Goal: Find specific page/section

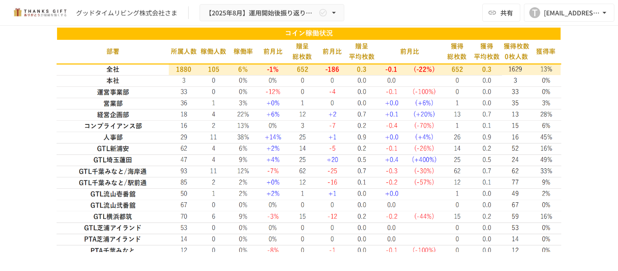
scroll to position [860, 0]
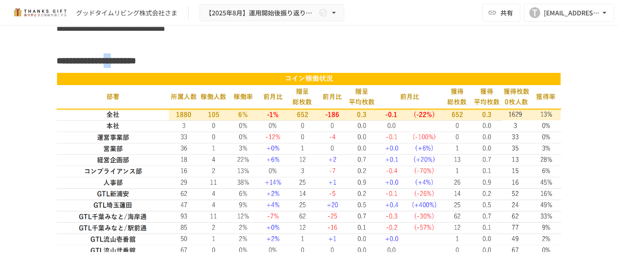
drag, startPoint x: 166, startPoint y: 66, endPoint x: 200, endPoint y: 62, distance: 34.1
click at [190, 65] on h3 "**********" at bounding box center [309, 60] width 505 height 15
drag, startPoint x: 171, startPoint y: 111, endPoint x: 192, endPoint y: 113, distance: 21.8
drag, startPoint x: 290, startPoint y: 117, endPoint x: 308, endPoint y: 117, distance: 18.1
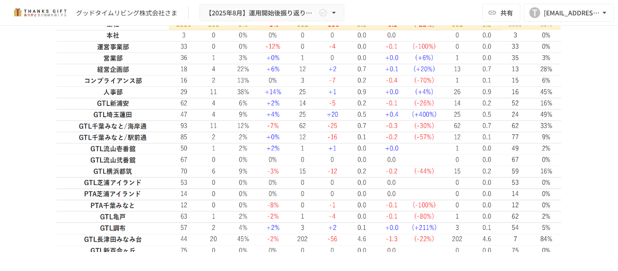
scroll to position [1041, 0]
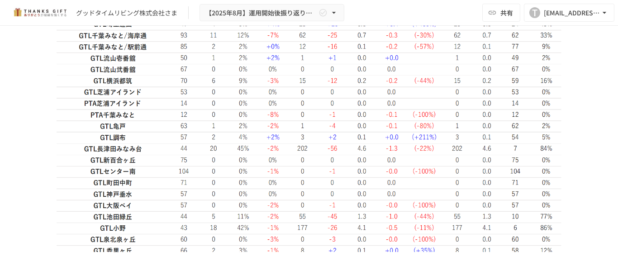
drag, startPoint x: 292, startPoint y: 148, endPoint x: 306, endPoint y: 147, distance: 14.5
click at [307, 147] on img at bounding box center [309, 125] width 505 height 468
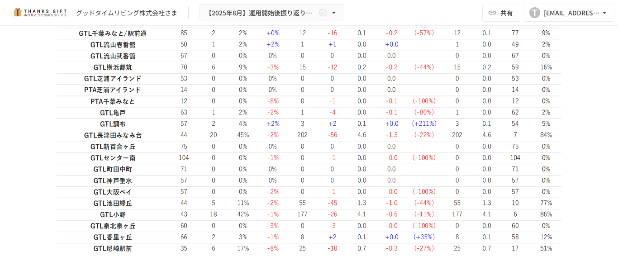
scroll to position [1131, 0]
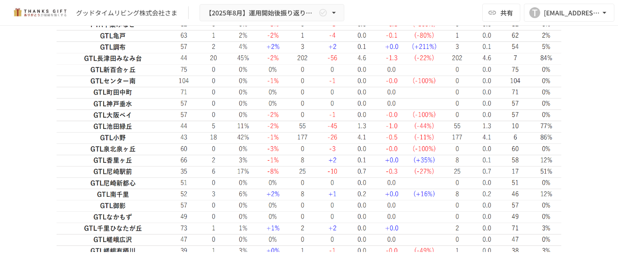
click at [303, 60] on img at bounding box center [309, 35] width 505 height 468
click at [112, 138] on img at bounding box center [309, 35] width 505 height 468
drag, startPoint x: 295, startPoint y: 136, endPoint x: 305, endPoint y: 136, distance: 10.9
click at [305, 136] on img at bounding box center [309, 35] width 505 height 468
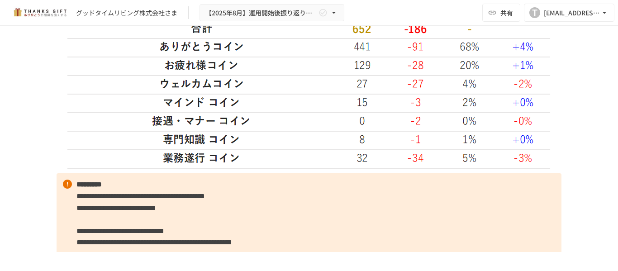
scroll to position [1674, 0]
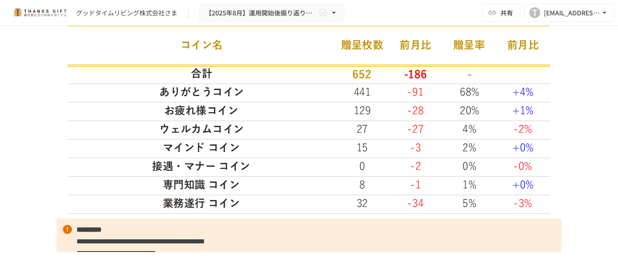
drag, startPoint x: 153, startPoint y: 91, endPoint x: 408, endPoint y: 90, distance: 255.2
click at [408, 90] on img at bounding box center [308, 109] width 483 height 209
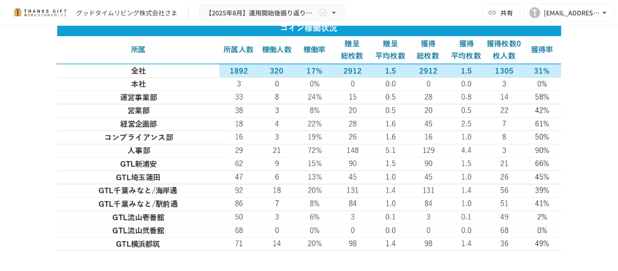
scroll to position [2488, 0]
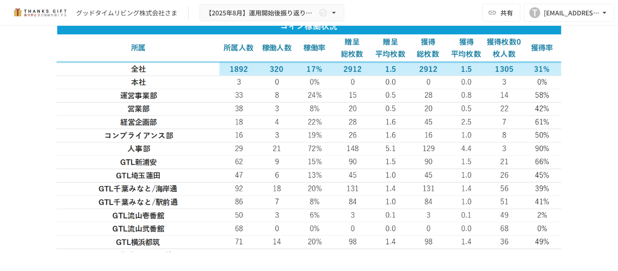
drag, startPoint x: 143, startPoint y: 44, endPoint x: 216, endPoint y: 44, distance: 73.3
click at [136, 12] on strong "**********" at bounding box center [97, 7] width 80 height 9
drag, startPoint x: 337, startPoint y: 103, endPoint x: 362, endPoint y: 103, distance: 25.8
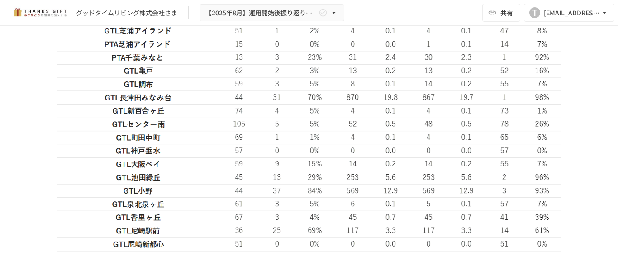
scroll to position [2714, 0]
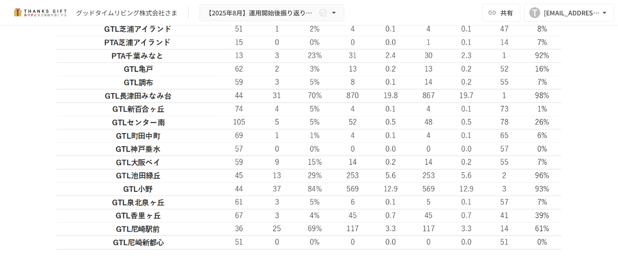
drag, startPoint x: 340, startPoint y: 129, endPoint x: 359, endPoint y: 123, distance: 19.9
click at [359, 123] on img at bounding box center [309, 68] width 505 height 550
drag, startPoint x: 337, startPoint y: 231, endPoint x: 364, endPoint y: 225, distance: 27.7
click at [364, 225] on img at bounding box center [309, 68] width 505 height 550
click at [351, 124] on img at bounding box center [309, 68] width 505 height 550
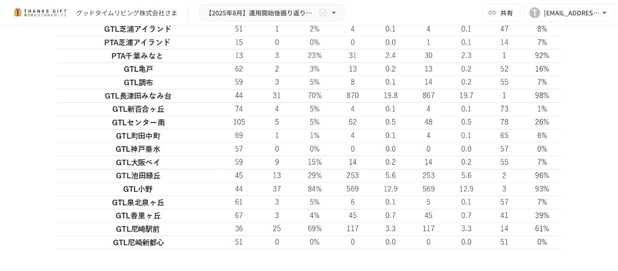
click at [353, 219] on img at bounding box center [309, 68] width 505 height 550
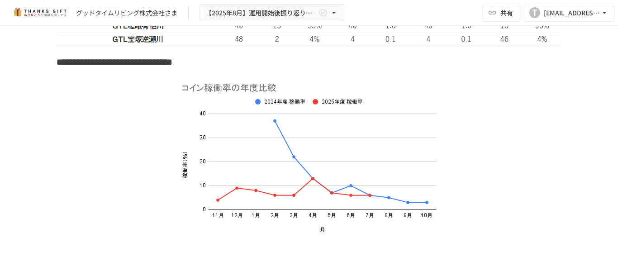
scroll to position [3076, 0]
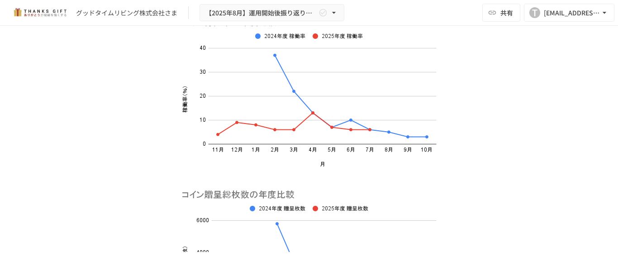
click at [303, 147] on img at bounding box center [308, 92] width 271 height 168
click at [330, 167] on img at bounding box center [308, 92] width 271 height 168
click at [306, 144] on img at bounding box center [308, 92] width 271 height 168
drag, startPoint x: 333, startPoint y: 166, endPoint x: 322, endPoint y: 155, distance: 16.0
click at [331, 166] on img at bounding box center [308, 92] width 271 height 168
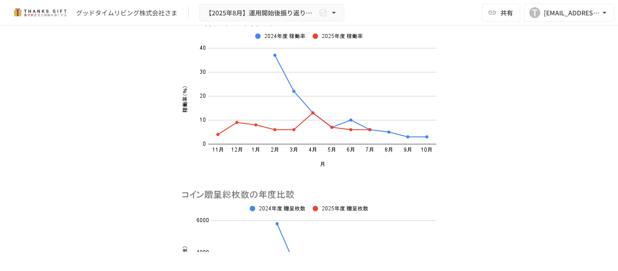
click at [307, 141] on img at bounding box center [308, 92] width 271 height 168
click at [326, 156] on img at bounding box center [308, 92] width 271 height 168
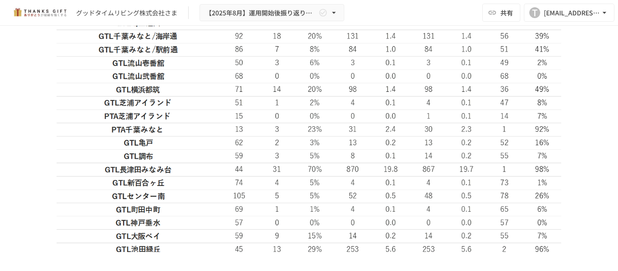
scroll to position [2624, 0]
